Goal: Task Accomplishment & Management: Complete application form

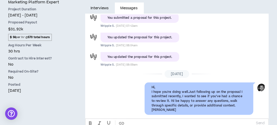
scroll to position [88, 0]
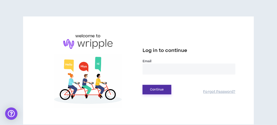
click at [153, 90] on button "Continue" at bounding box center [157, 89] width 29 height 9
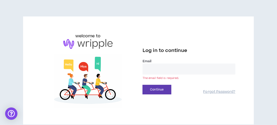
click at [172, 67] on input "email" at bounding box center [189, 68] width 93 height 11
type input "**********"
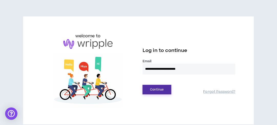
click at [159, 90] on button "Continue" at bounding box center [157, 89] width 29 height 9
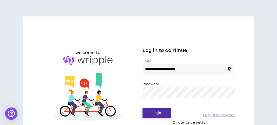
click at [155, 112] on button "Login" at bounding box center [157, 112] width 29 height 9
